Goal: Information Seeking & Learning: Learn about a topic

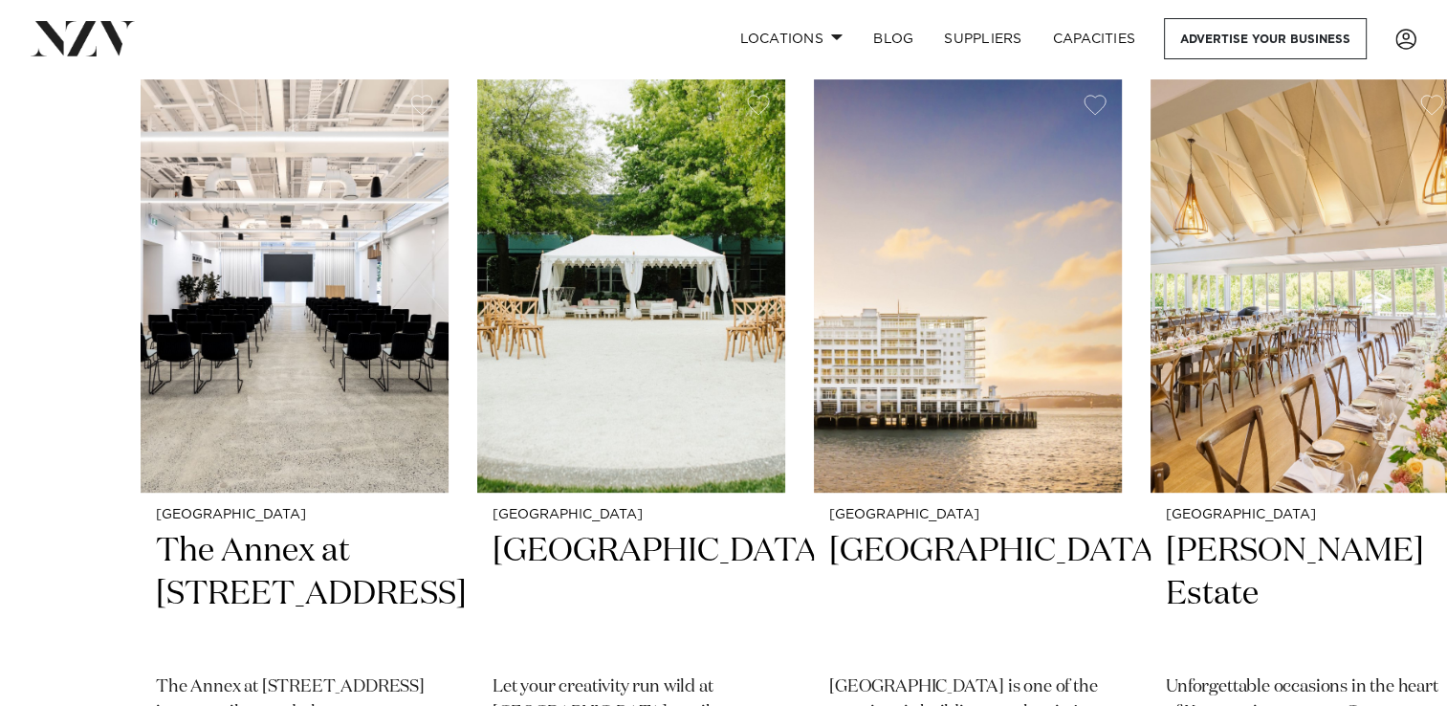
scroll to position [595, 0]
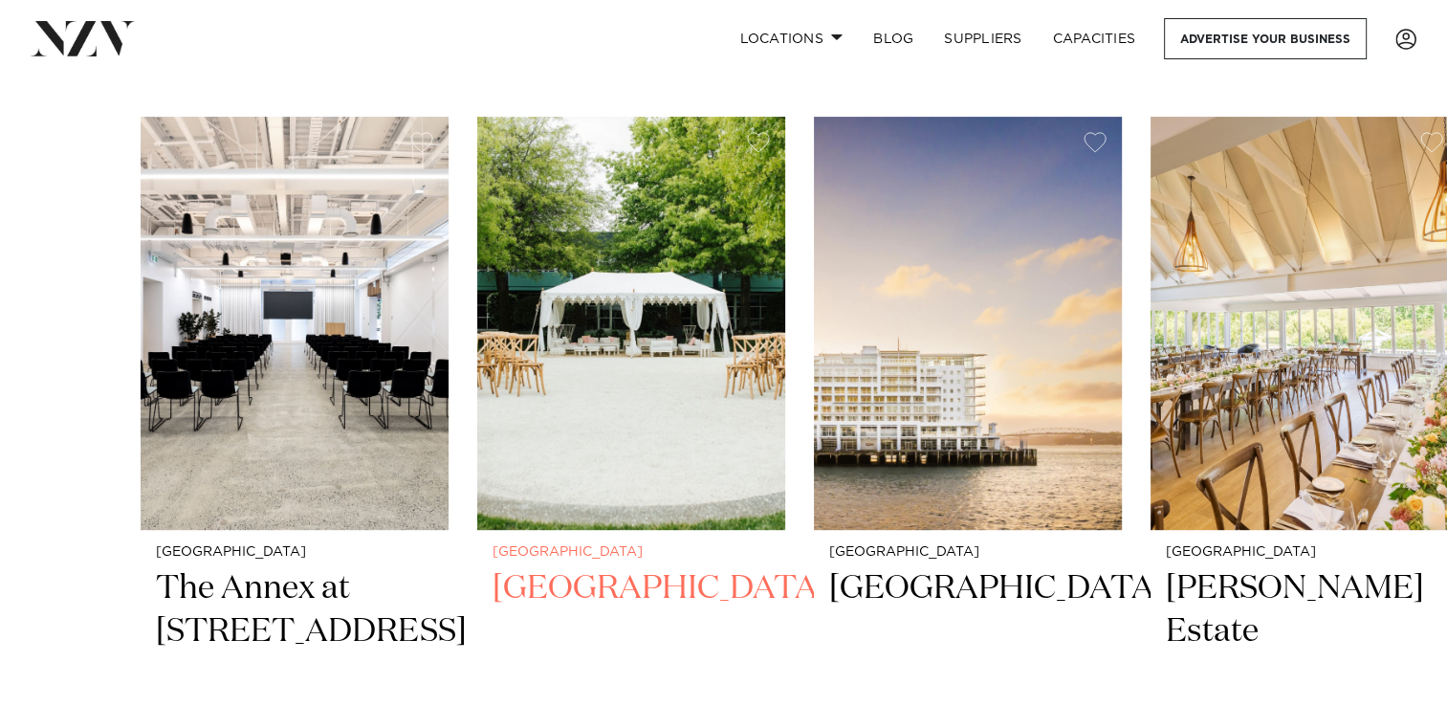
click at [719, 289] on img "2 / 49" at bounding box center [631, 323] width 308 height 413
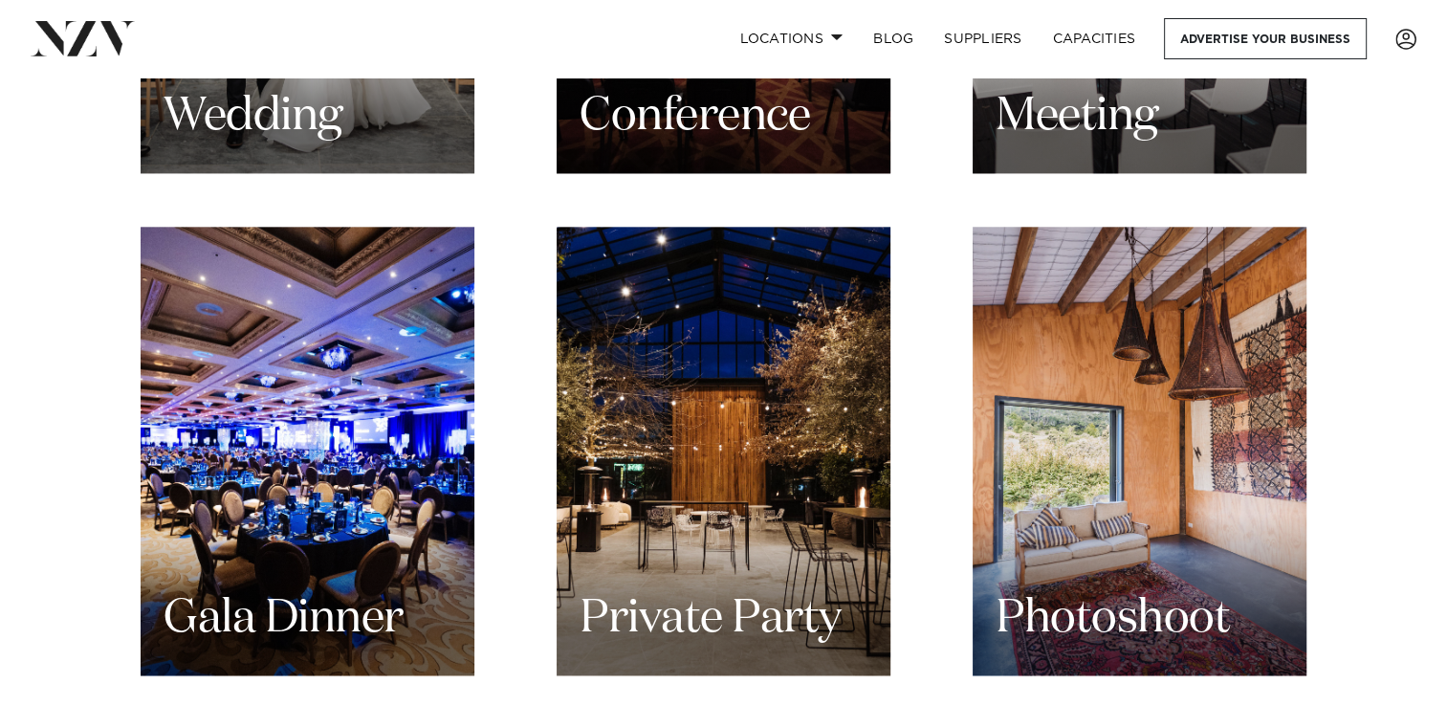
scroll to position [2301, 0]
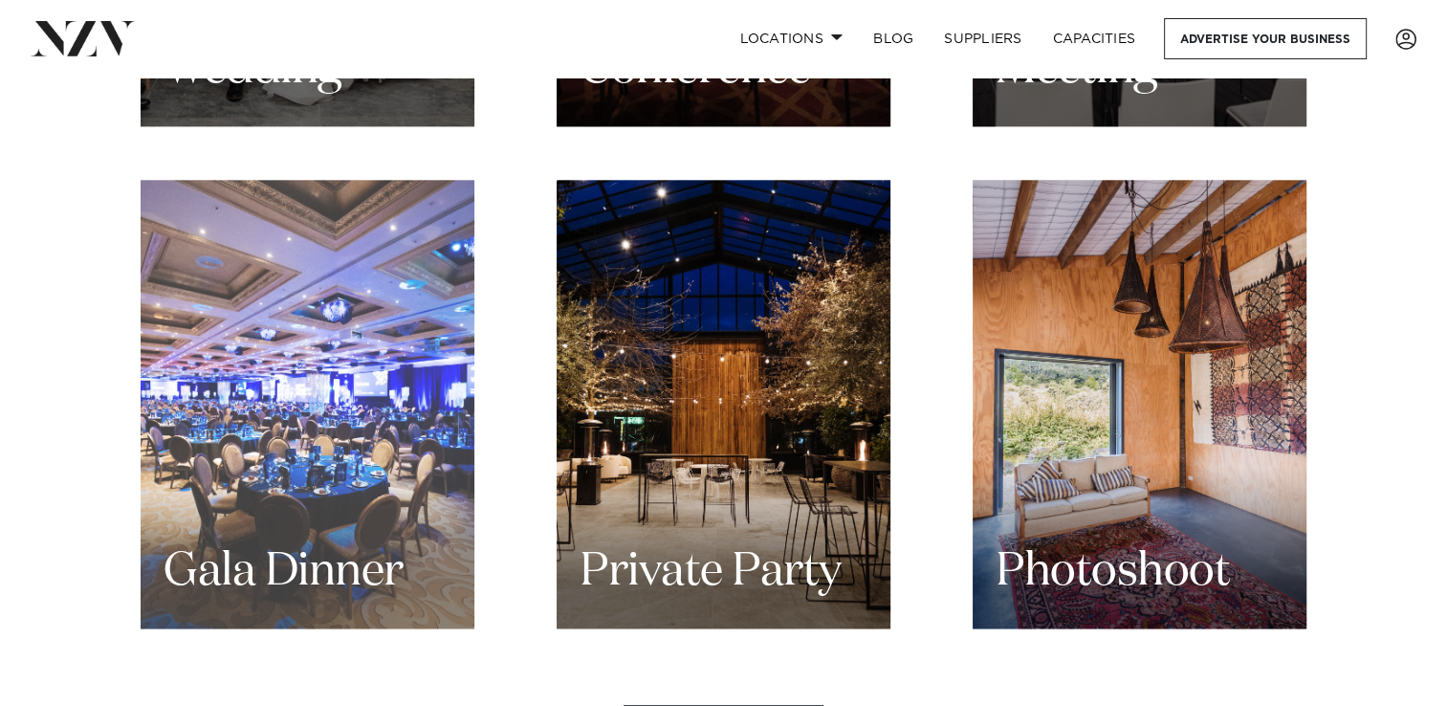
click at [287, 373] on div "Gala Dinner" at bounding box center [308, 404] width 334 height 449
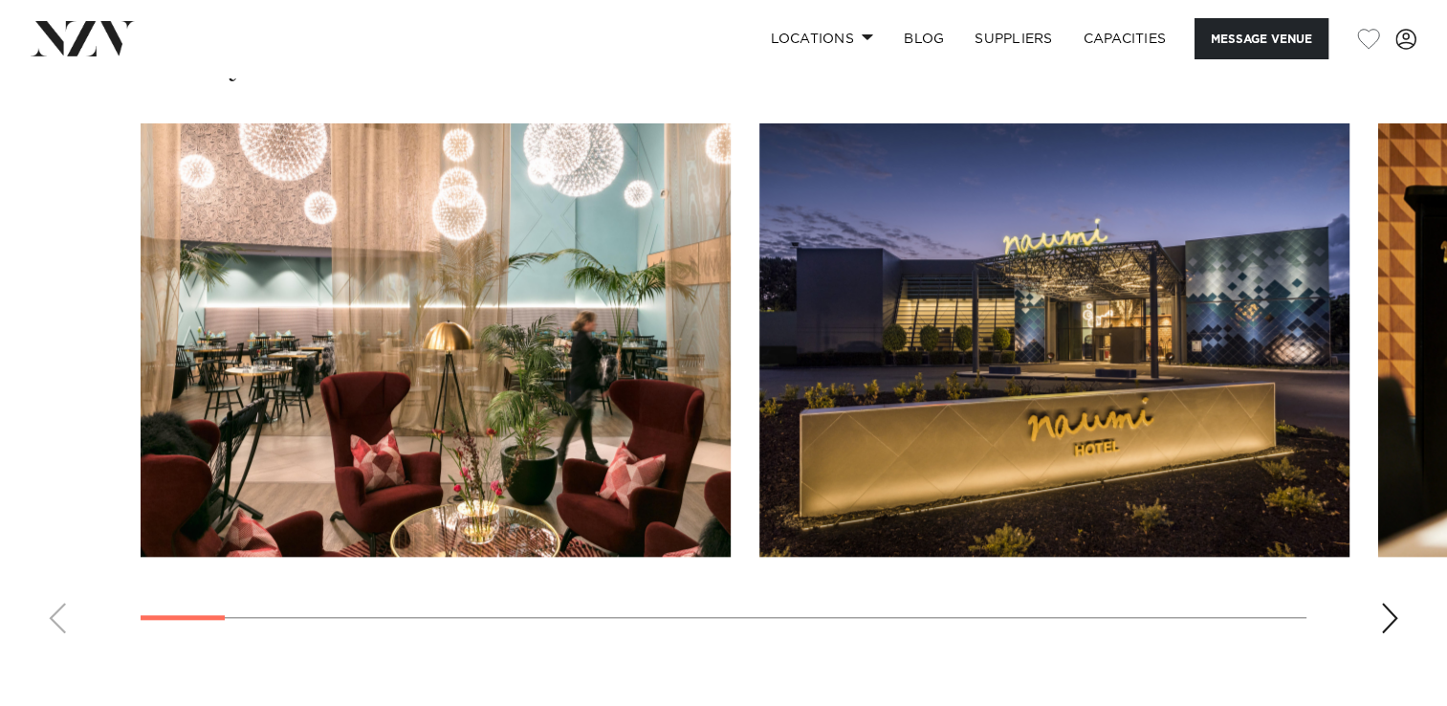
scroll to position [1805, 0]
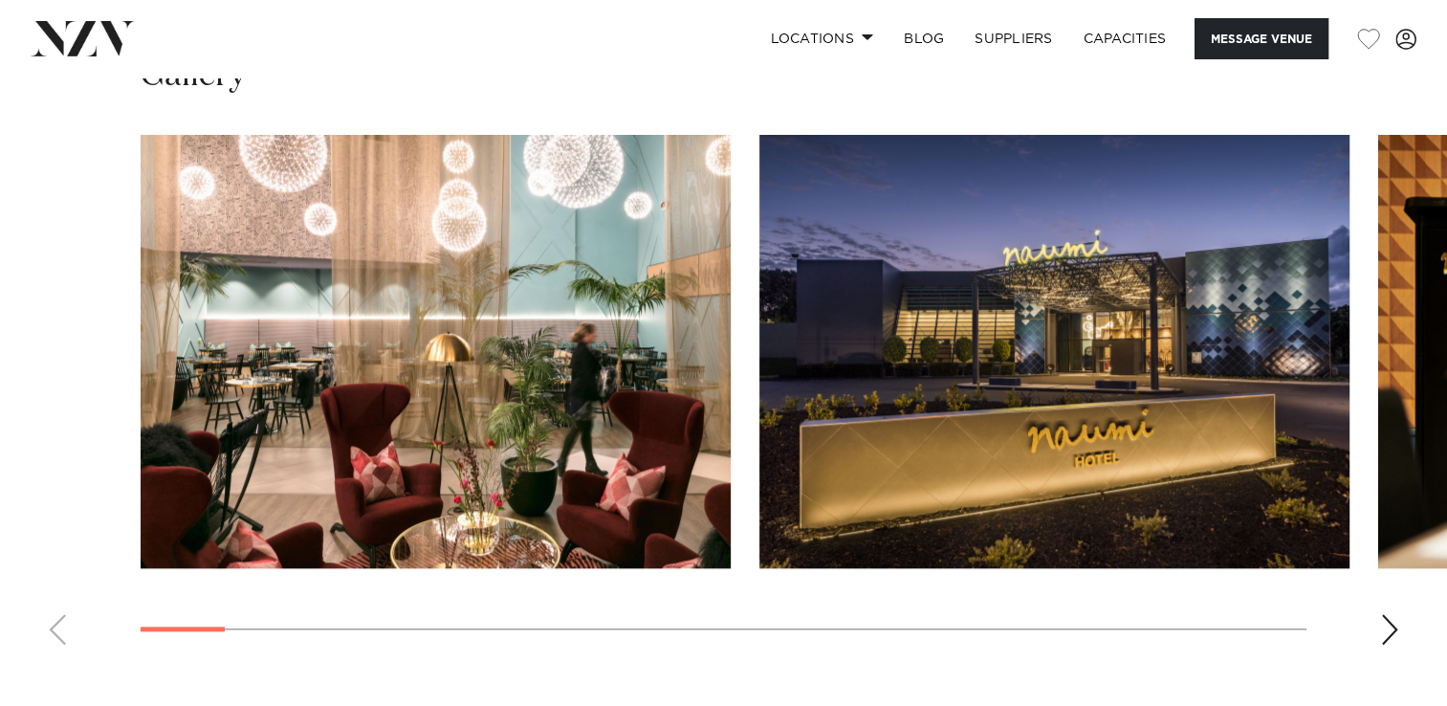
click at [1400, 625] on swiper-container at bounding box center [723, 397] width 1447 height 525
click at [1396, 625] on div "Next slide" at bounding box center [1389, 629] width 19 height 31
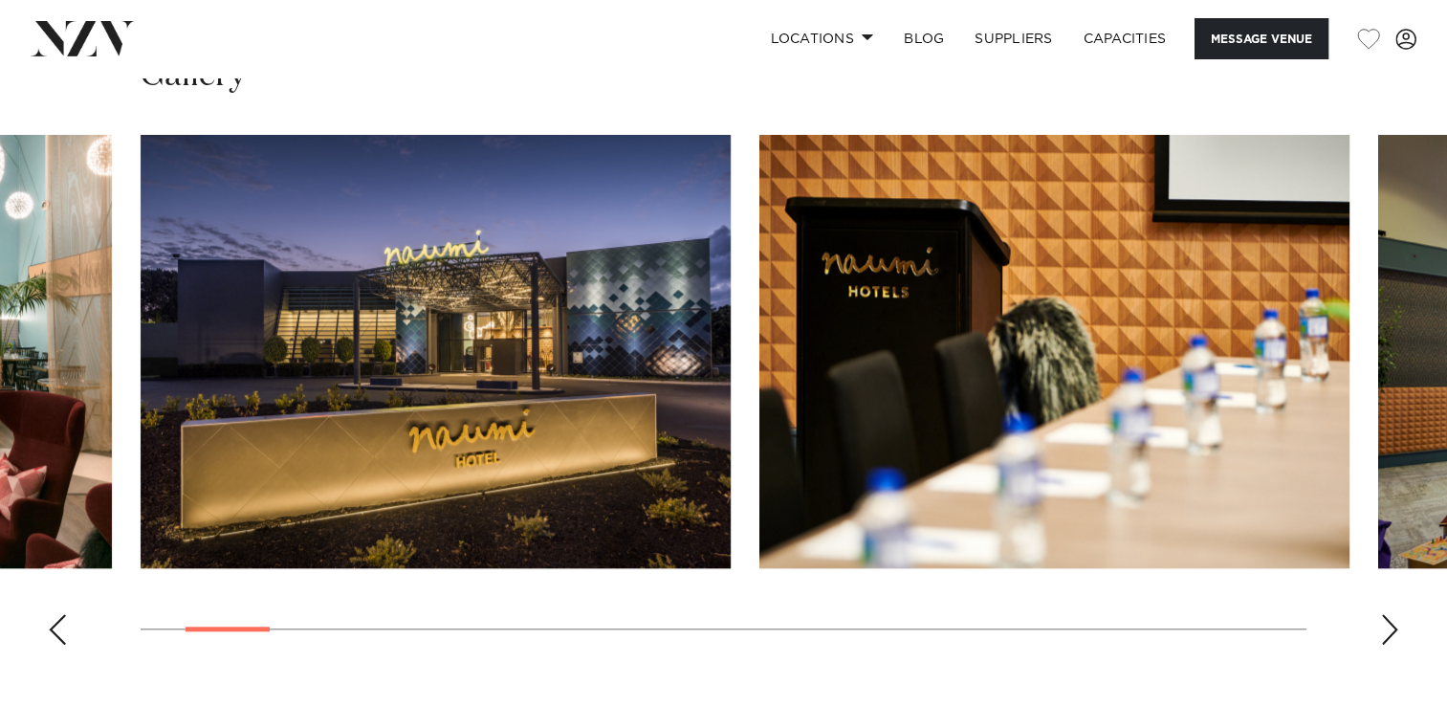
click at [1393, 622] on div "Next slide" at bounding box center [1389, 629] width 19 height 31
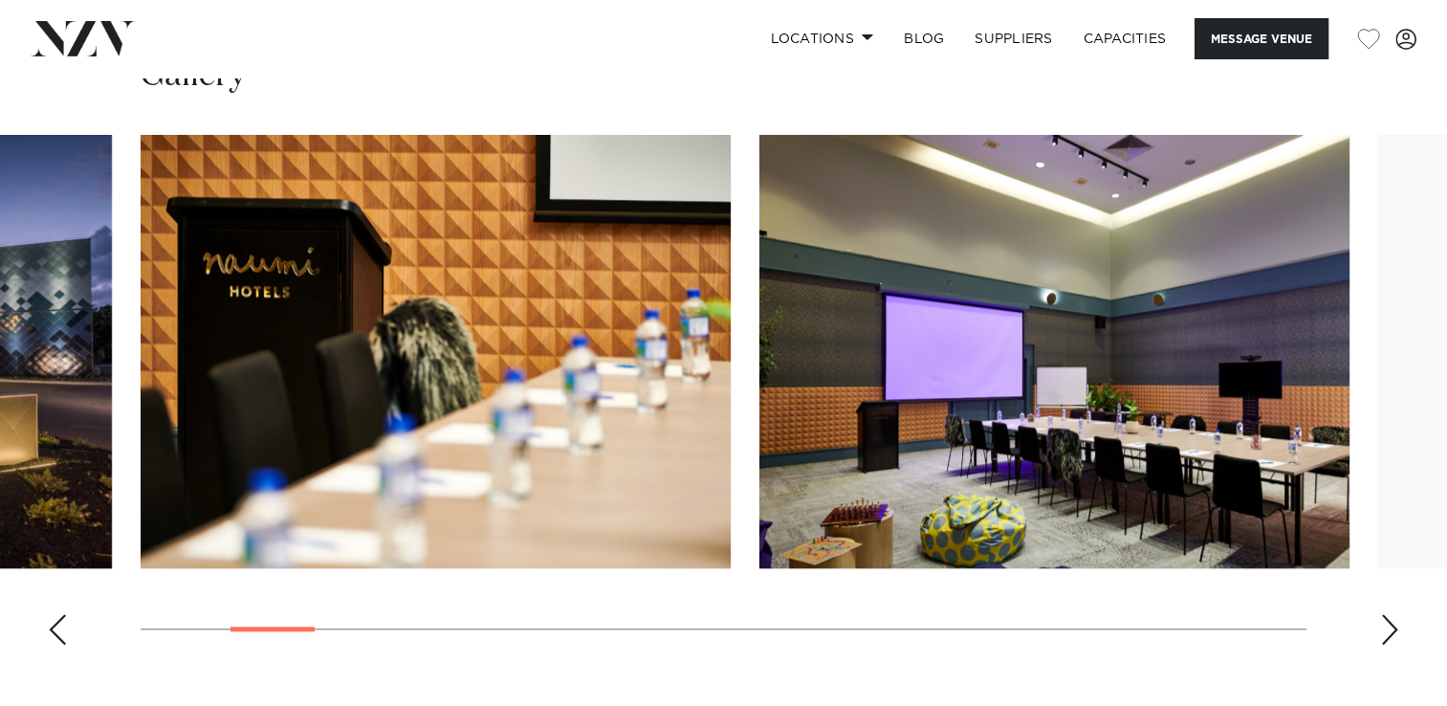
click at [1393, 622] on div "Next slide" at bounding box center [1389, 629] width 19 height 31
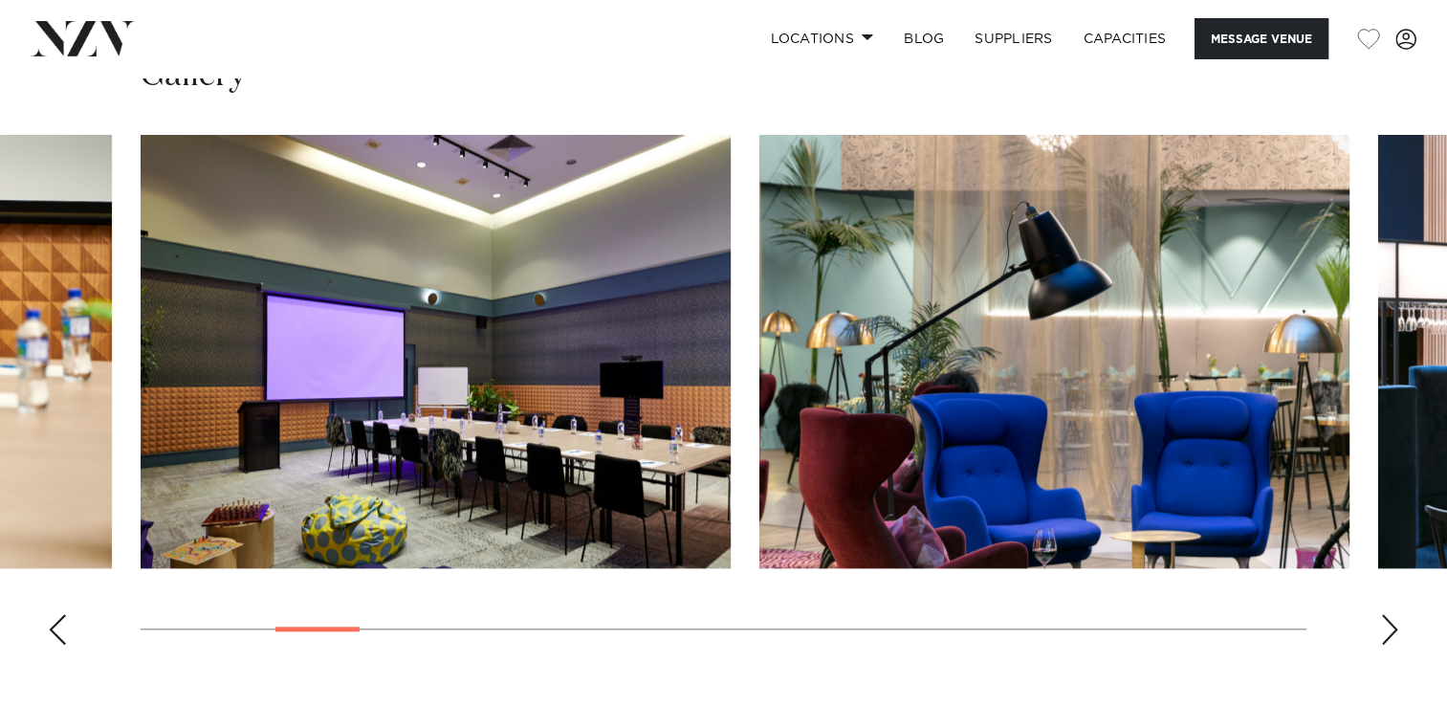
click at [1393, 622] on div "Next slide" at bounding box center [1389, 629] width 19 height 31
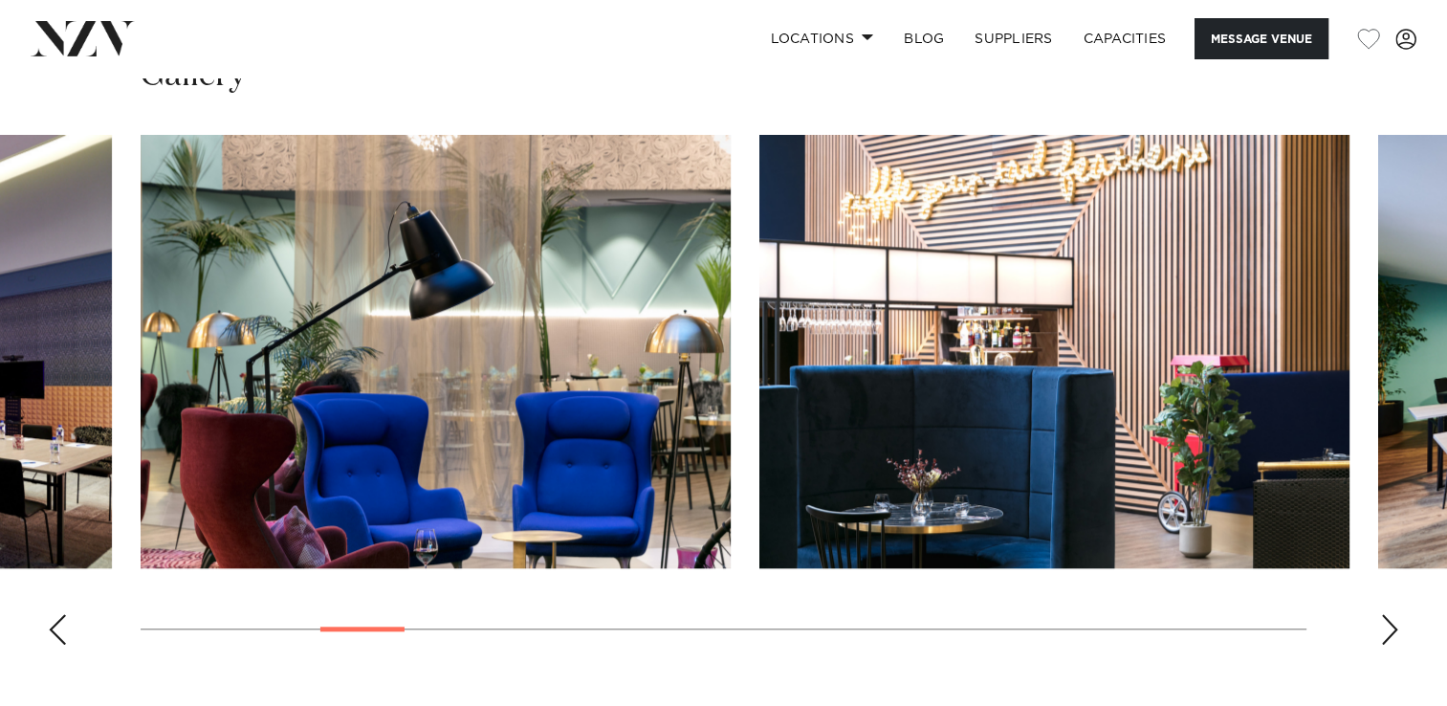
click at [1393, 622] on div "Next slide" at bounding box center [1389, 629] width 19 height 31
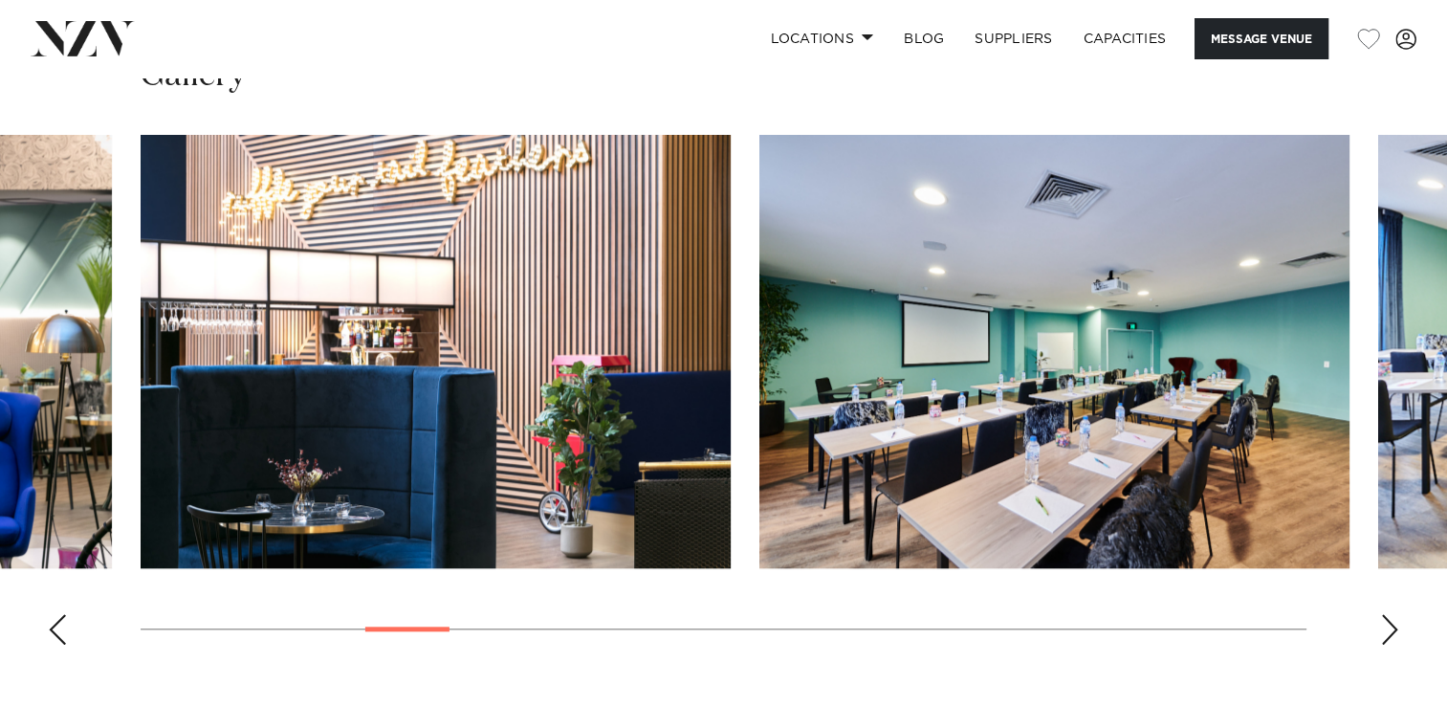
click at [1393, 622] on div "Next slide" at bounding box center [1389, 629] width 19 height 31
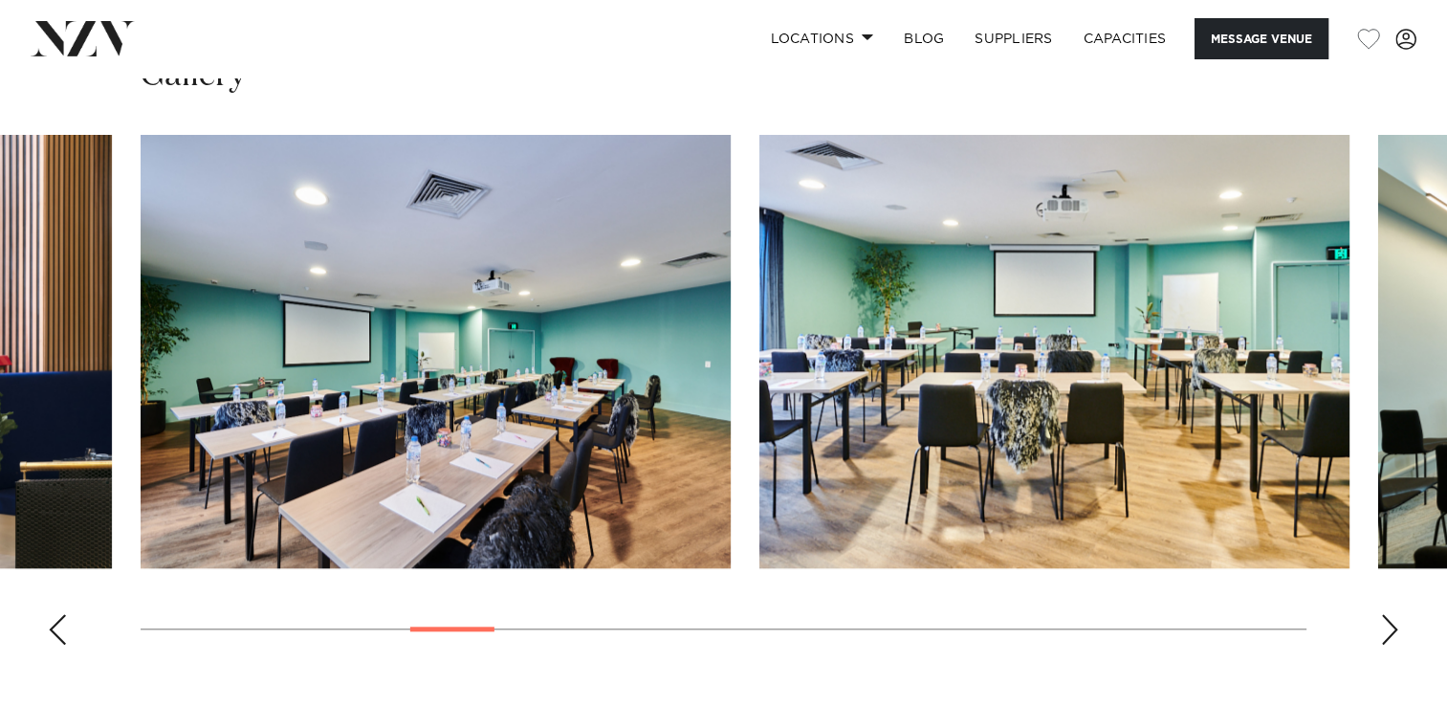
click at [1389, 614] on div "Next slide" at bounding box center [1389, 629] width 19 height 31
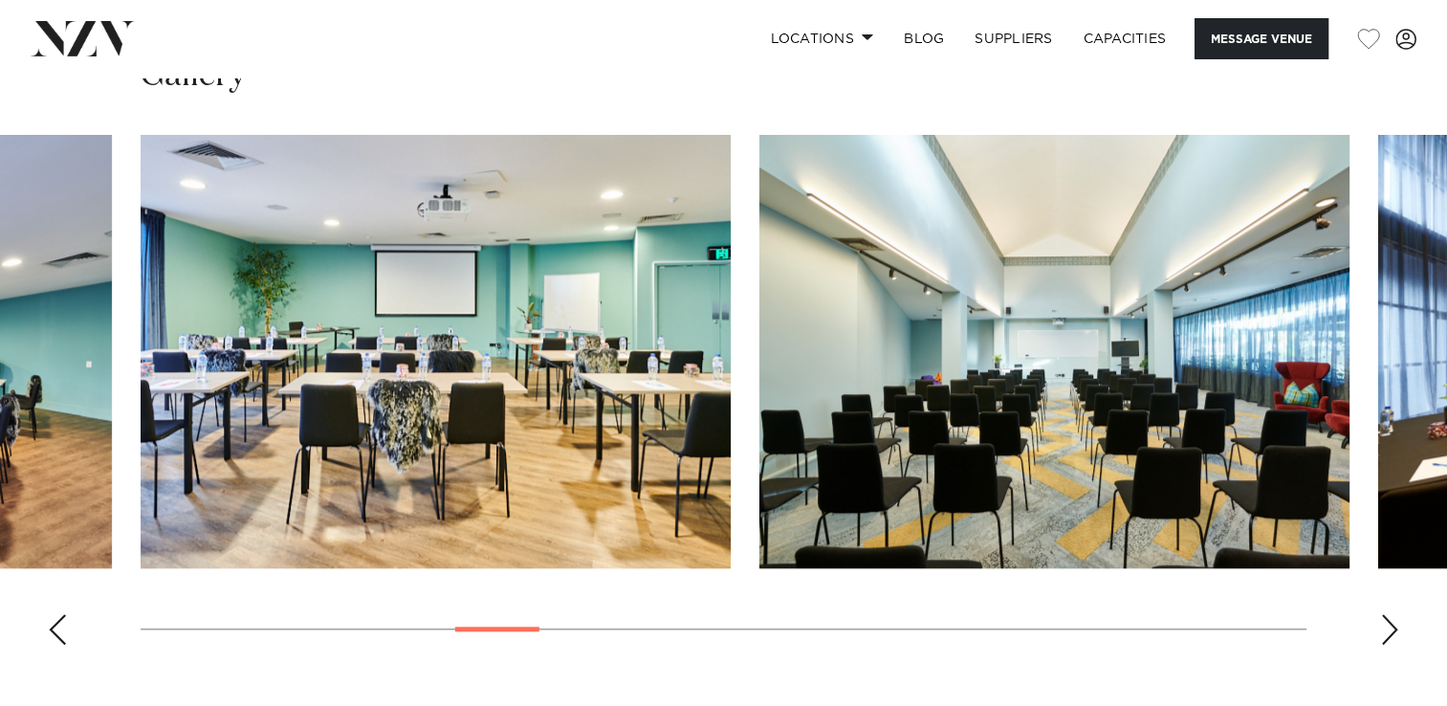
click at [1389, 614] on div "Next slide" at bounding box center [1389, 629] width 19 height 31
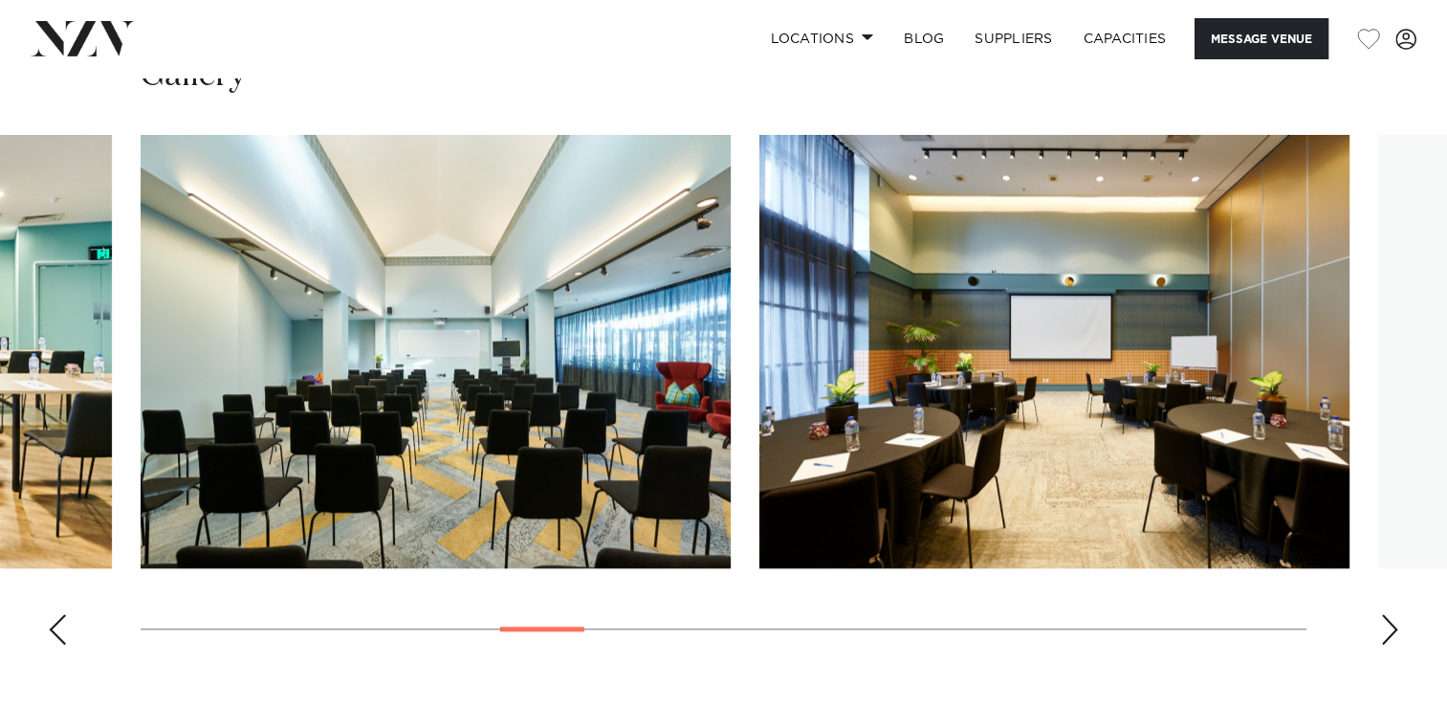
click at [1389, 614] on div "Next slide" at bounding box center [1389, 629] width 19 height 31
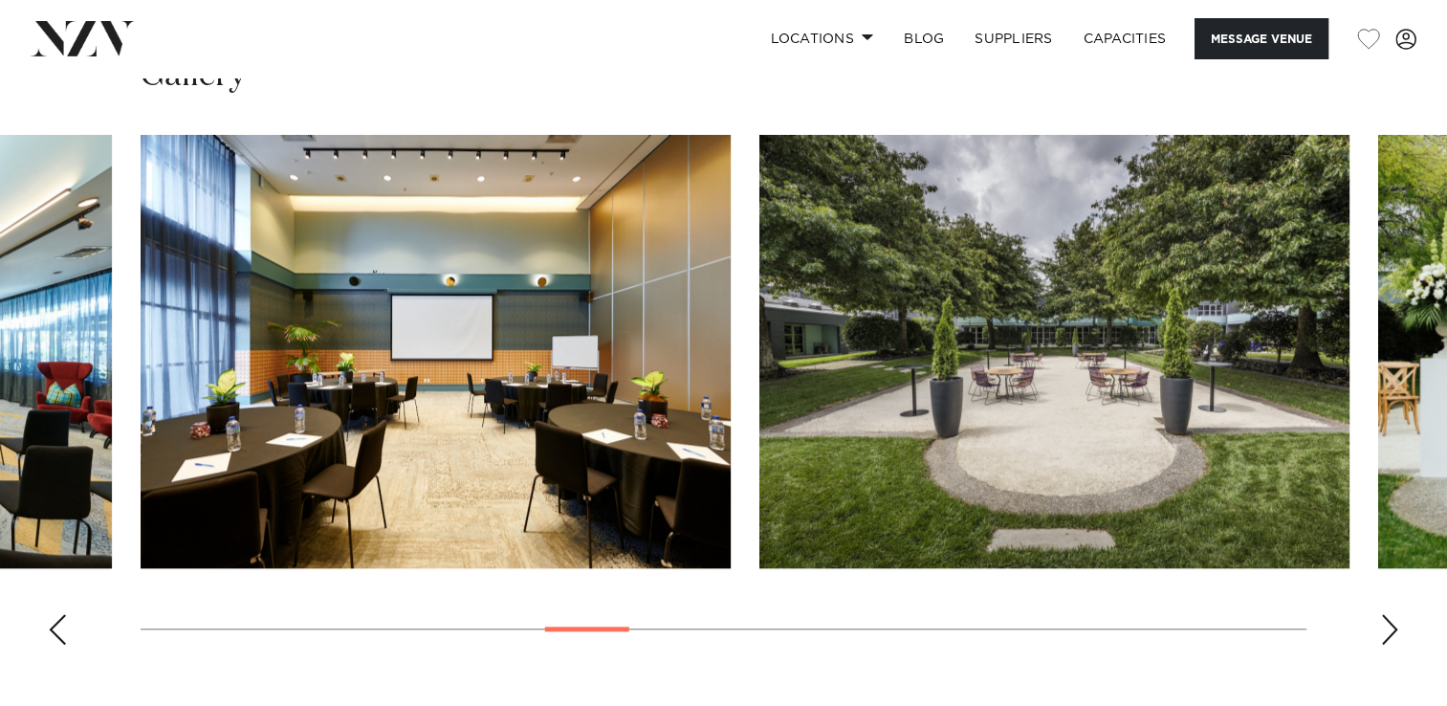
click at [1389, 614] on div "Next slide" at bounding box center [1389, 629] width 19 height 31
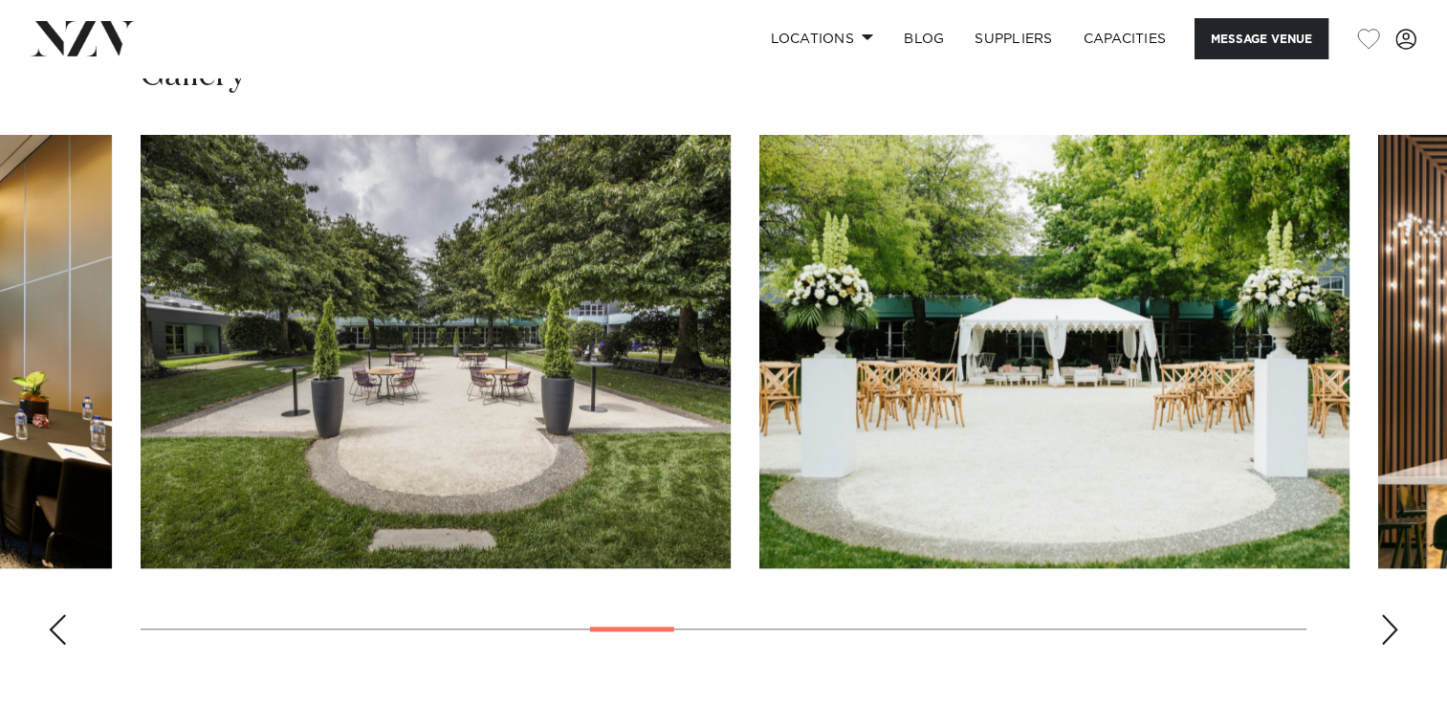
click at [1389, 614] on div "Next slide" at bounding box center [1389, 629] width 19 height 31
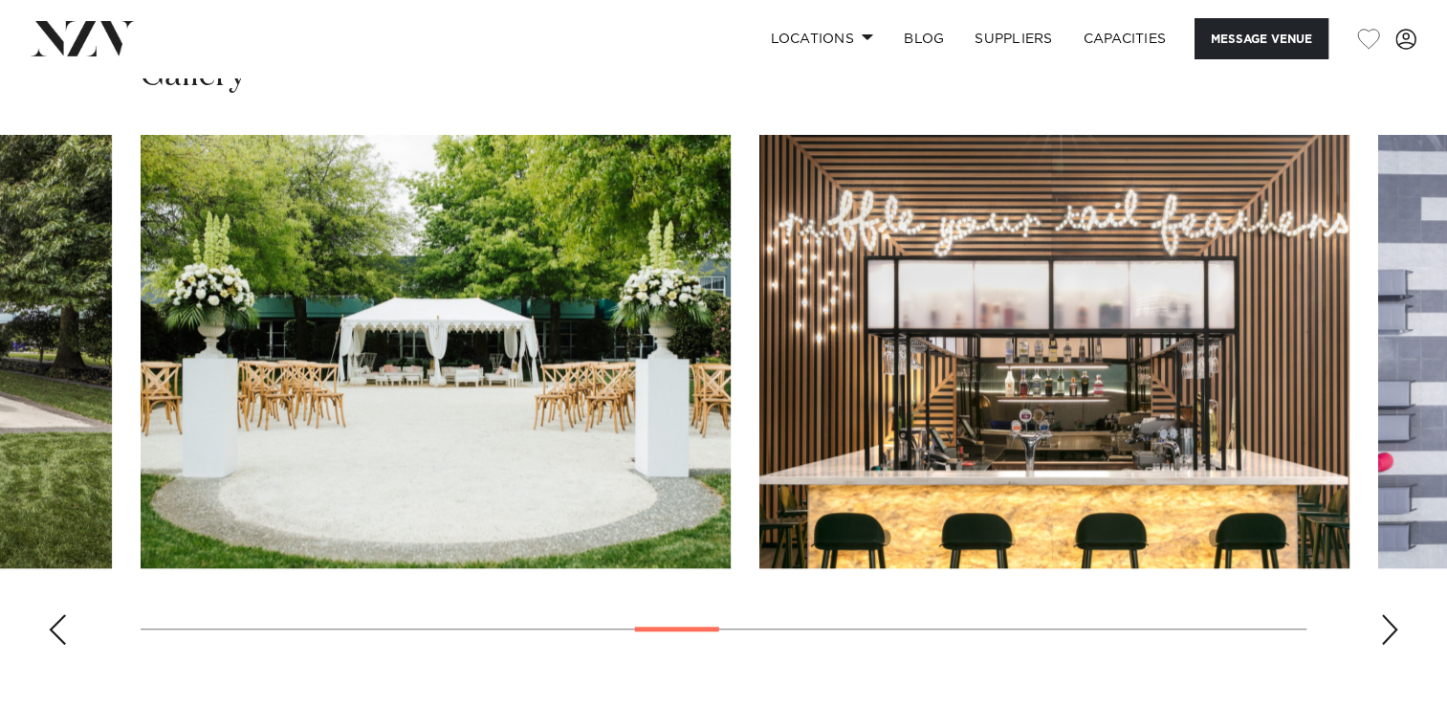
click at [1389, 614] on div "Next slide" at bounding box center [1389, 629] width 19 height 31
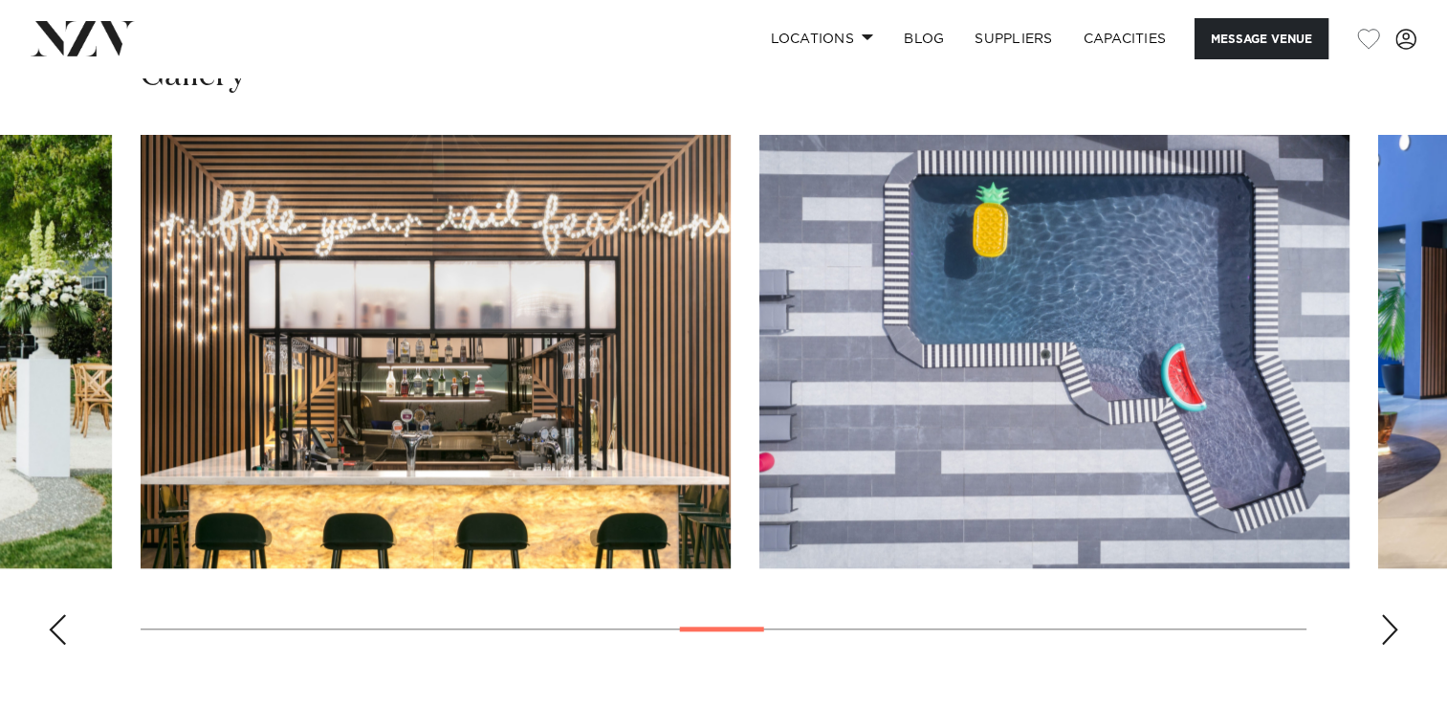
click at [1389, 614] on div "Next slide" at bounding box center [1389, 629] width 19 height 31
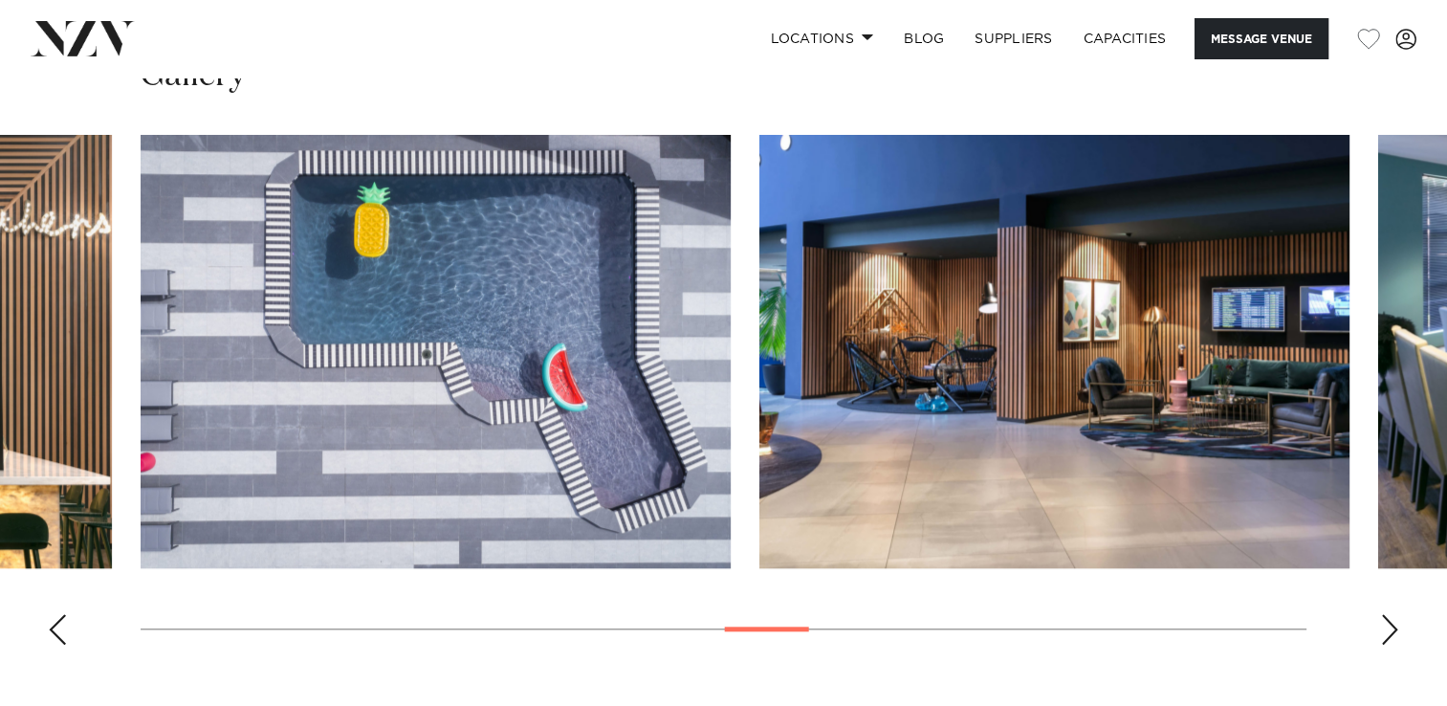
click at [1389, 614] on div "Next slide" at bounding box center [1389, 629] width 19 height 31
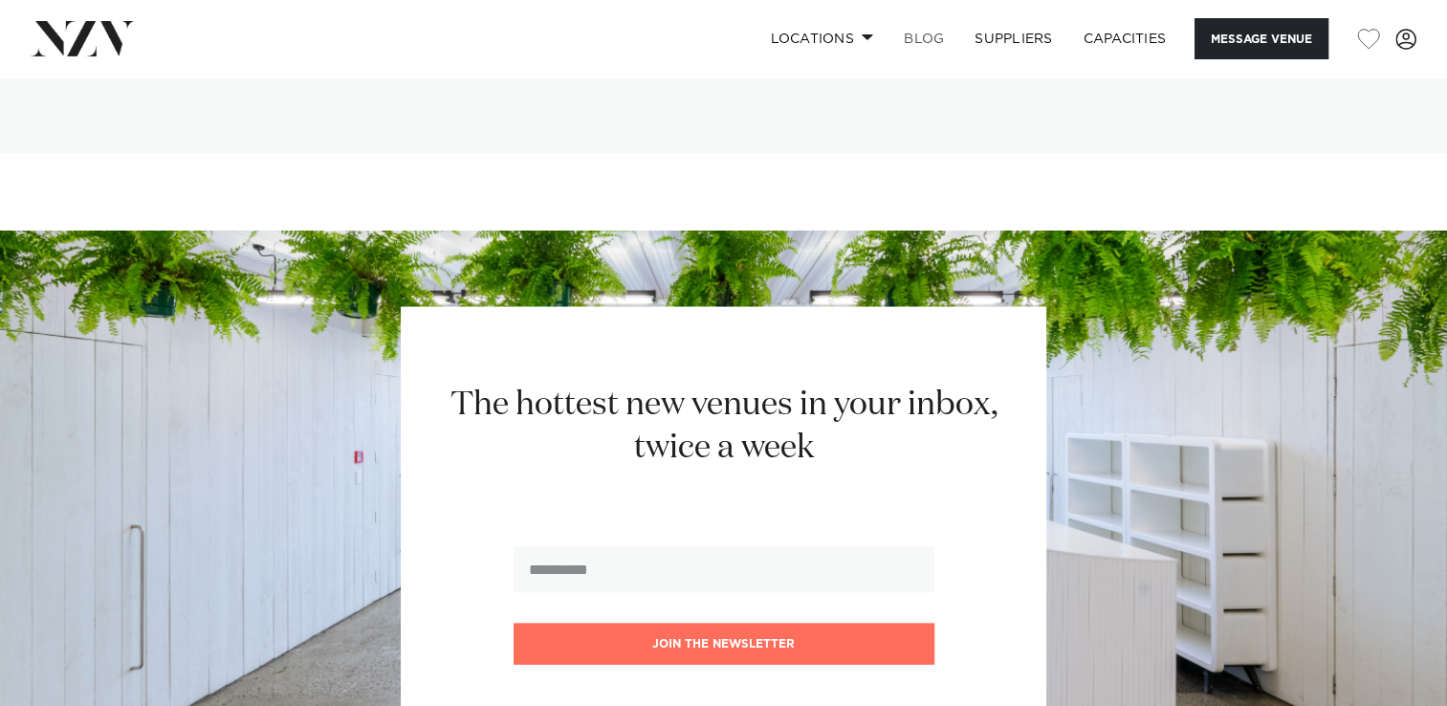
scroll to position [3693, 0]
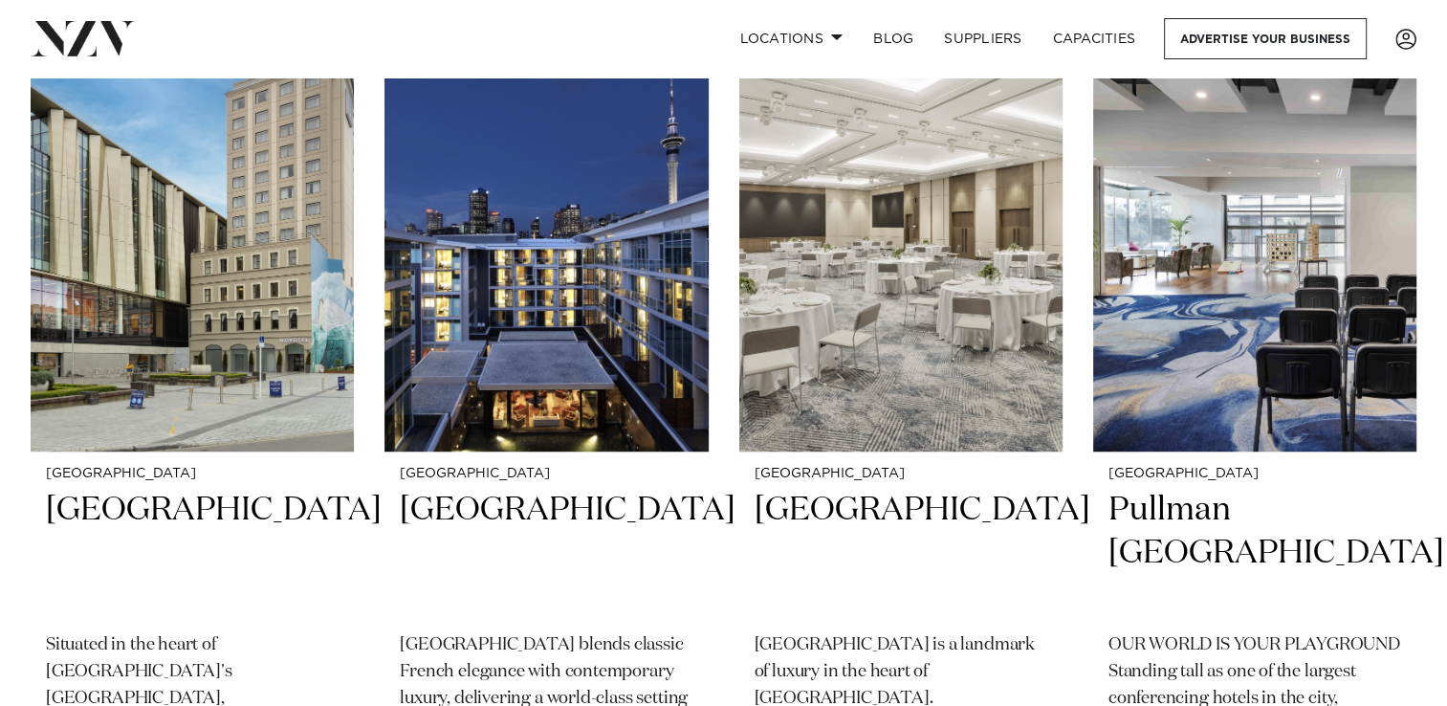
scroll to position [1312, 0]
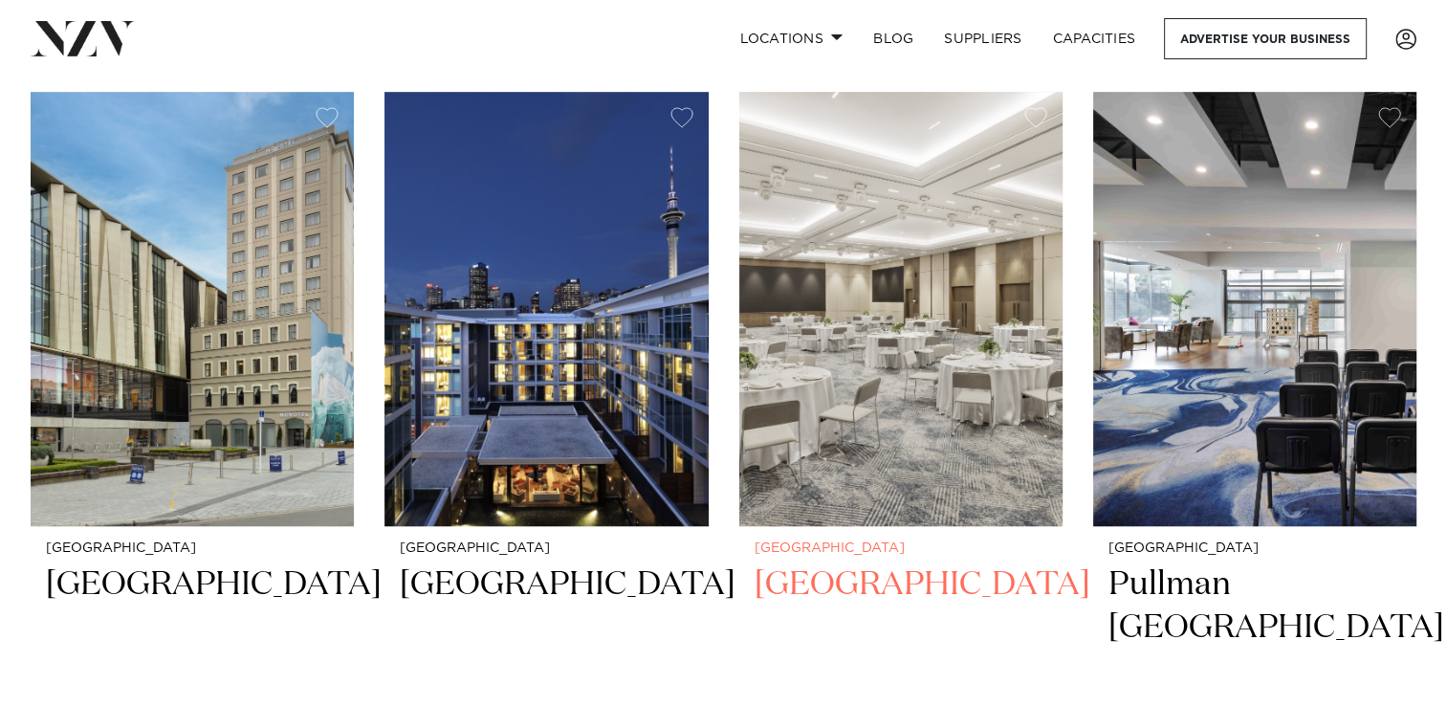
click at [966, 408] on img at bounding box center [900, 309] width 323 height 434
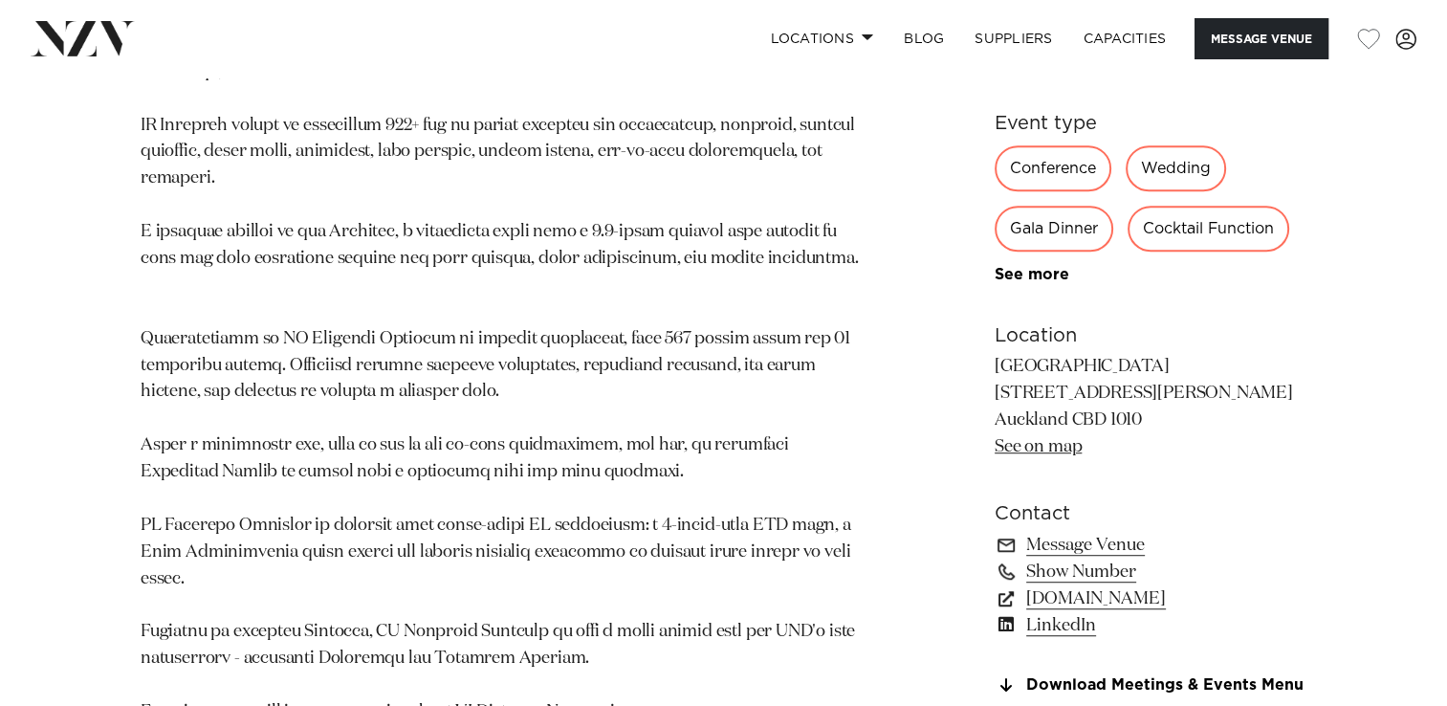
scroll to position [1071, 0]
